Goal: Task Accomplishment & Management: Use online tool/utility

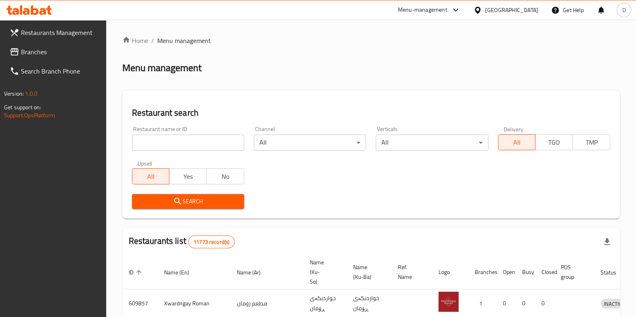
click at [183, 130] on div "Restaurant name or ID Restaurant name or ID" at bounding box center [188, 138] width 112 height 25
click at [179, 142] on input "search" at bounding box center [188, 143] width 112 height 16
type input "soul"
click button "Search" at bounding box center [188, 201] width 112 height 15
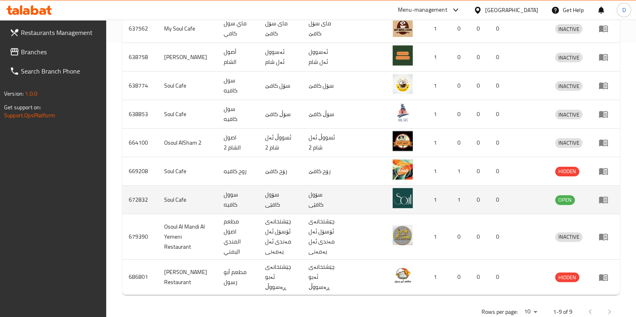
scroll to position [274, 0]
click at [600, 198] on icon "enhanced table" at bounding box center [603, 201] width 9 height 7
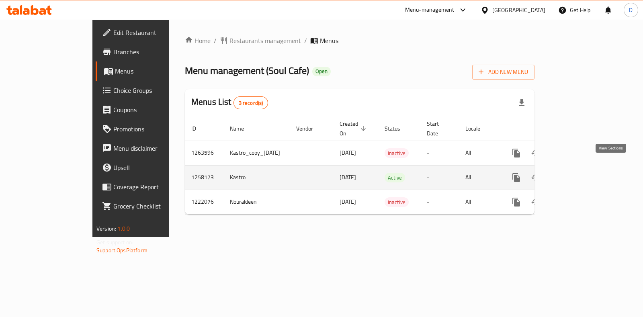
click at [579, 173] on icon "enhanced table" at bounding box center [575, 178] width 10 height 10
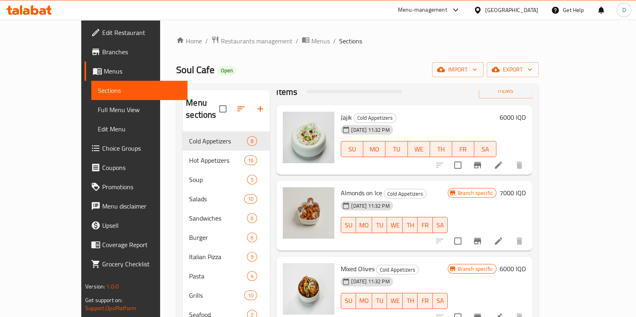
scroll to position [27, 0]
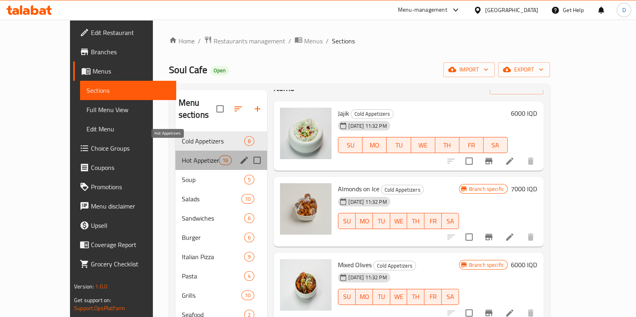
click at [182, 156] on span "Hot Appetizers" at bounding box center [200, 161] width 37 height 10
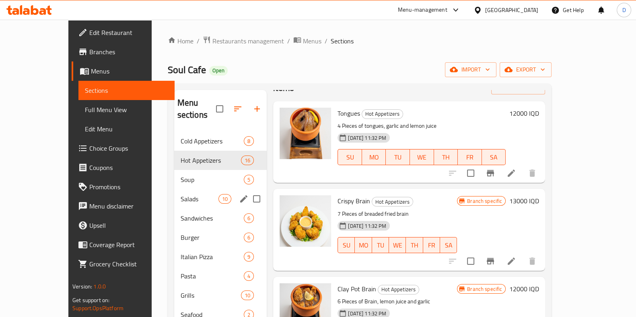
click at [174, 189] on div "Salads 10" at bounding box center [220, 198] width 93 height 19
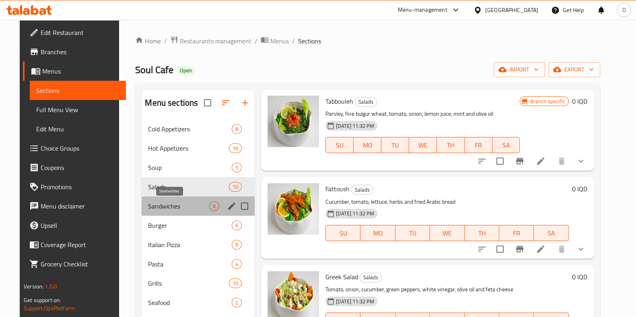
drag, startPoint x: 167, startPoint y: 208, endPoint x: 164, endPoint y: 226, distance: 17.5
click at [167, 213] on div "Sandwiches 6" at bounding box center [198, 206] width 113 height 19
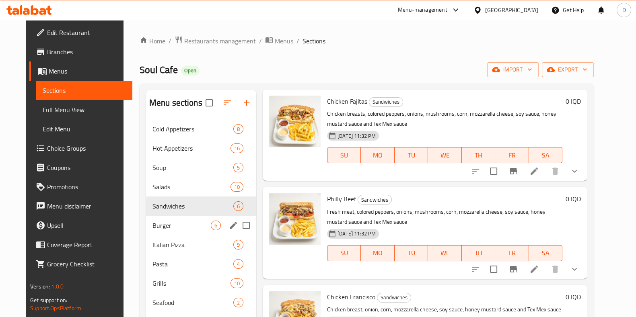
click at [165, 226] on span "Burger" at bounding box center [181, 226] width 58 height 10
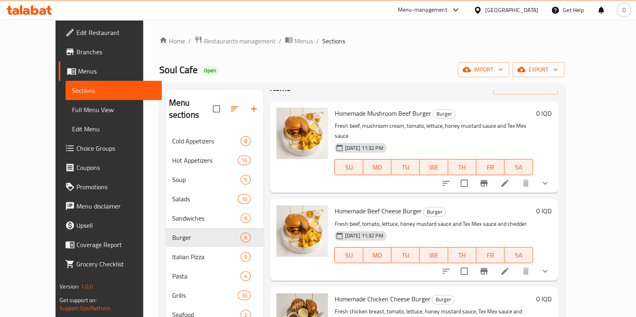
click at [539, 50] on div "Home / Restaurants management / Menus / Sections Soul Cafe Open import export M…" at bounding box center [361, 225] width 405 height 378
click at [294, 36] on span "Menus" at bounding box center [303, 41] width 18 height 10
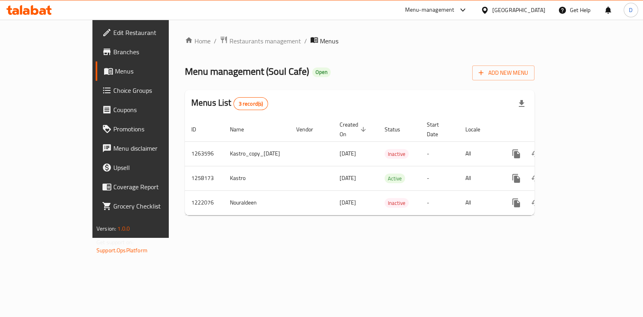
click at [221, 32] on div "Home / Restaurants management / Menus Menu management ( Soul Cafe ) Open Add Ne…" at bounding box center [360, 129] width 382 height 218
click at [230, 45] on span "Restaurants management" at bounding box center [266, 41] width 72 height 10
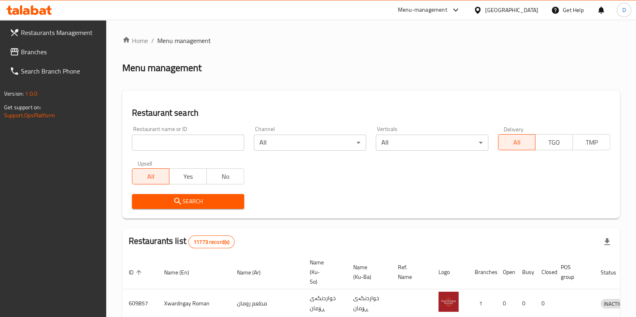
click at [189, 140] on input "search" at bounding box center [188, 143] width 112 height 16
paste input "721934"
click button "Search" at bounding box center [188, 201] width 112 height 15
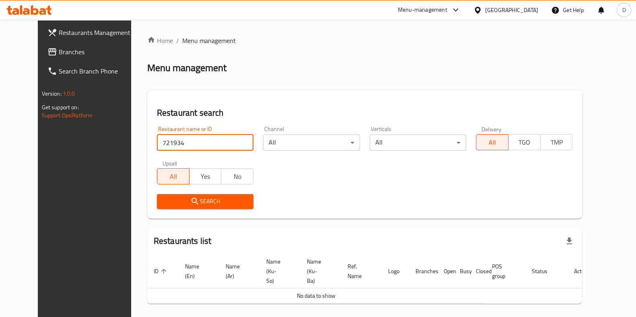
click at [179, 140] on input "721934" at bounding box center [205, 143] width 97 height 16
type input "D"
type input "Soul cafe"
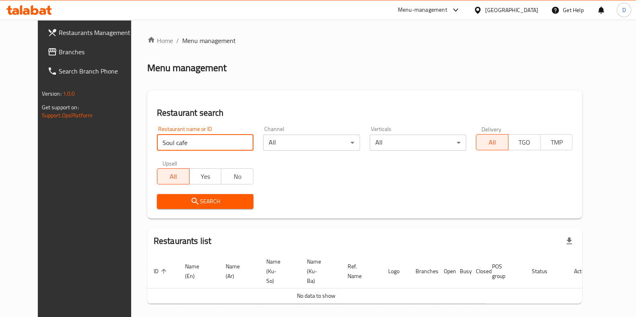
click button "Search" at bounding box center [205, 201] width 97 height 15
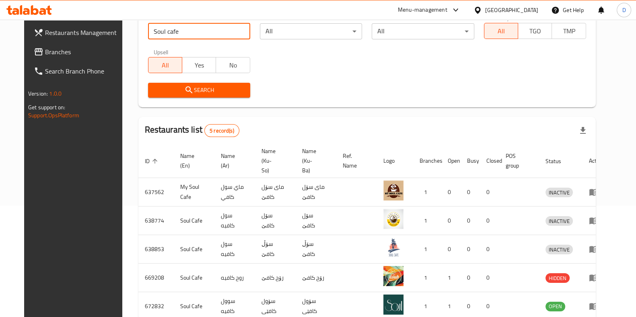
scroll to position [119, 0]
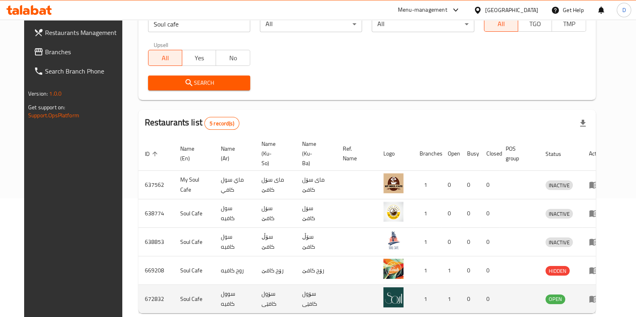
click at [597, 298] on icon "enhanced table" at bounding box center [595, 299] width 3 height 3
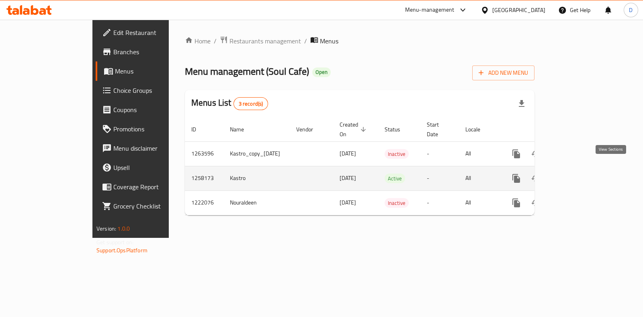
click at [584, 174] on link "enhanced table" at bounding box center [574, 178] width 19 height 19
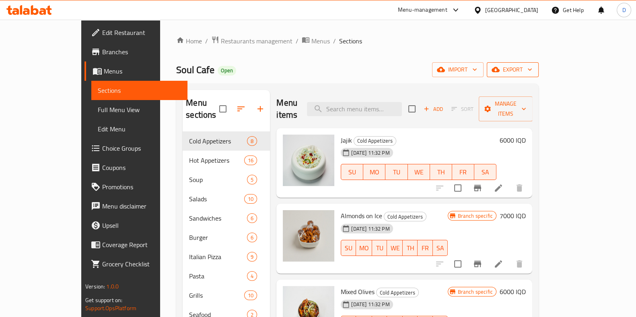
click at [499, 70] on icon "button" at bounding box center [495, 70] width 8 height 8
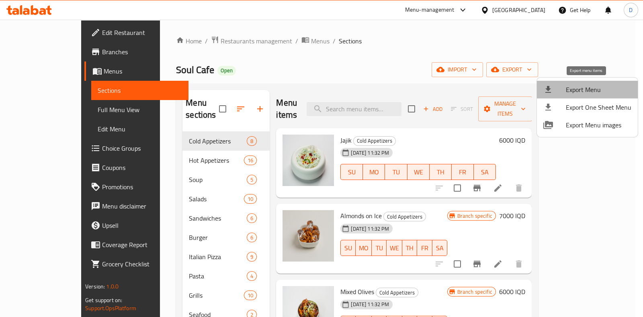
click at [595, 97] on li "Export Menu" at bounding box center [587, 90] width 101 height 18
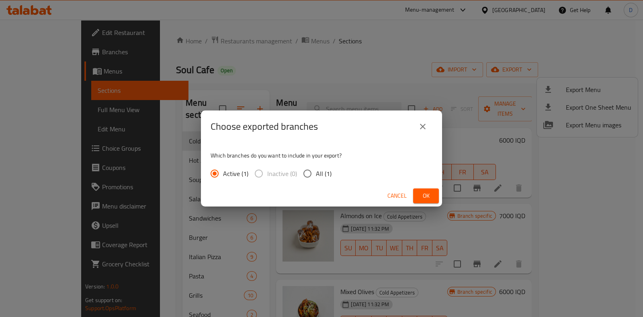
click at [423, 195] on span "Ok" at bounding box center [426, 196] width 13 height 10
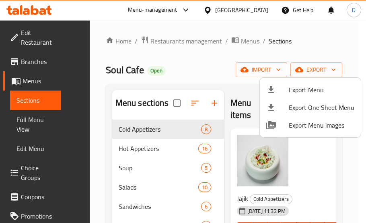
click at [157, 95] on div at bounding box center [183, 111] width 366 height 223
